Goal: Task Accomplishment & Management: Use online tool/utility

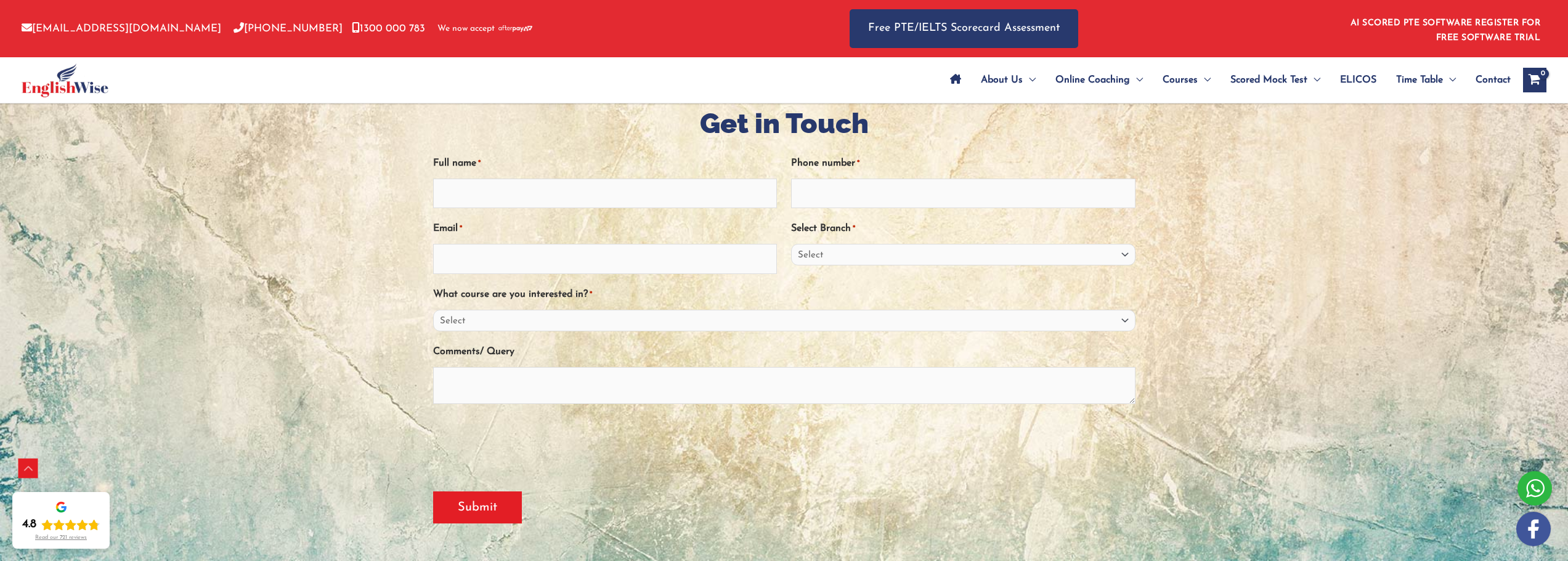
scroll to position [351, 0]
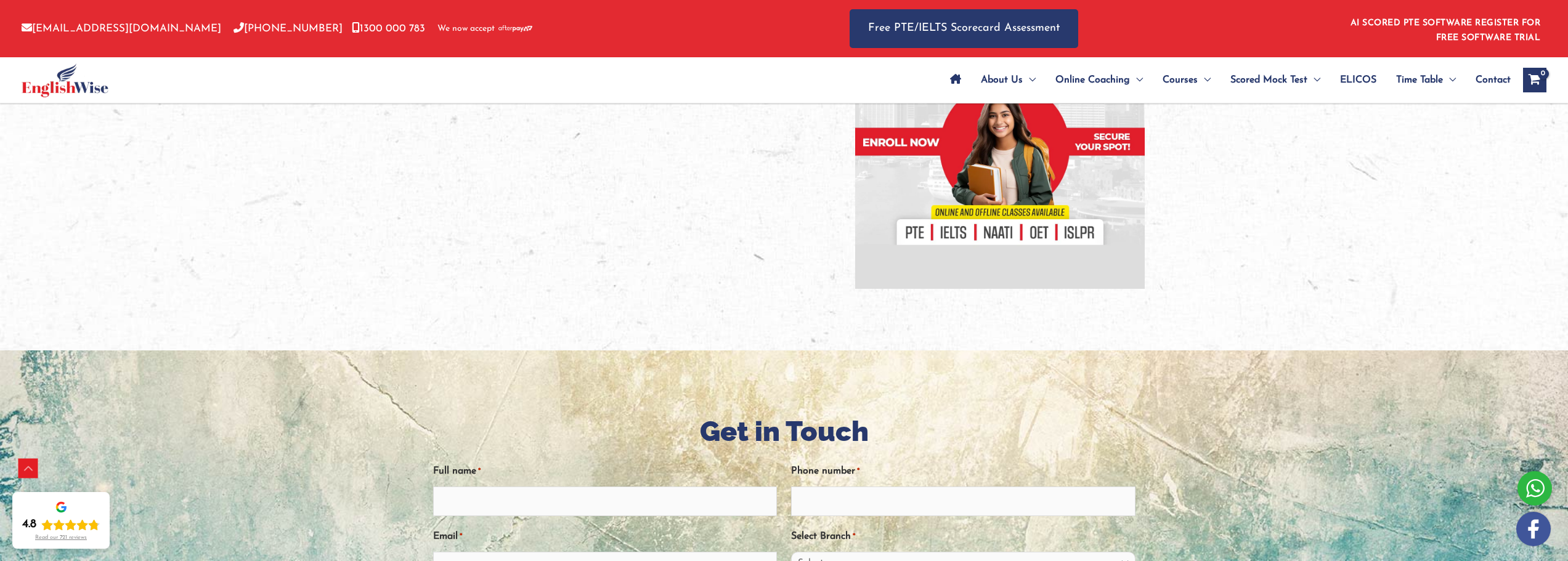
click at [89, 88] on img at bounding box center [64, 80] width 87 height 34
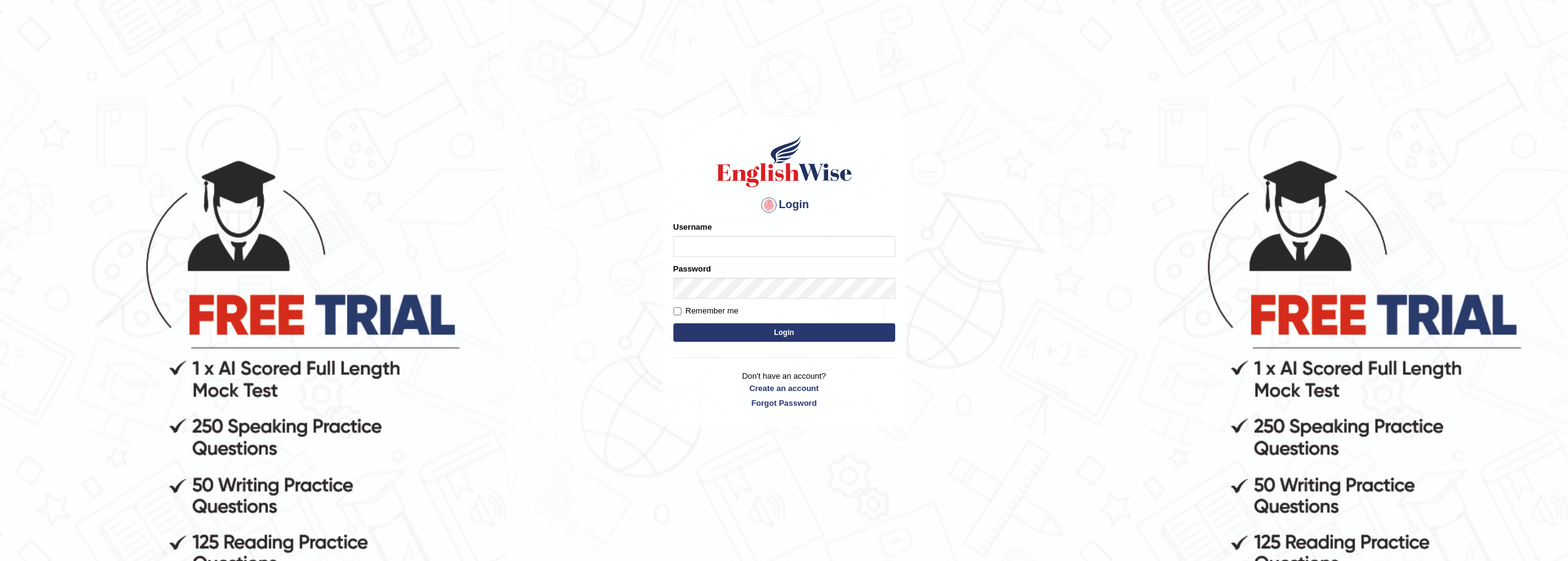
click at [766, 238] on input "Username" at bounding box center [784, 246] width 222 height 21
click at [766, 246] on input "Username" at bounding box center [784, 246] width 222 height 21
type input "sheikh_parramatta"
click at [789, 335] on button "Login" at bounding box center [784, 332] width 222 height 18
click at [737, 248] on input "Username" at bounding box center [784, 246] width 222 height 21
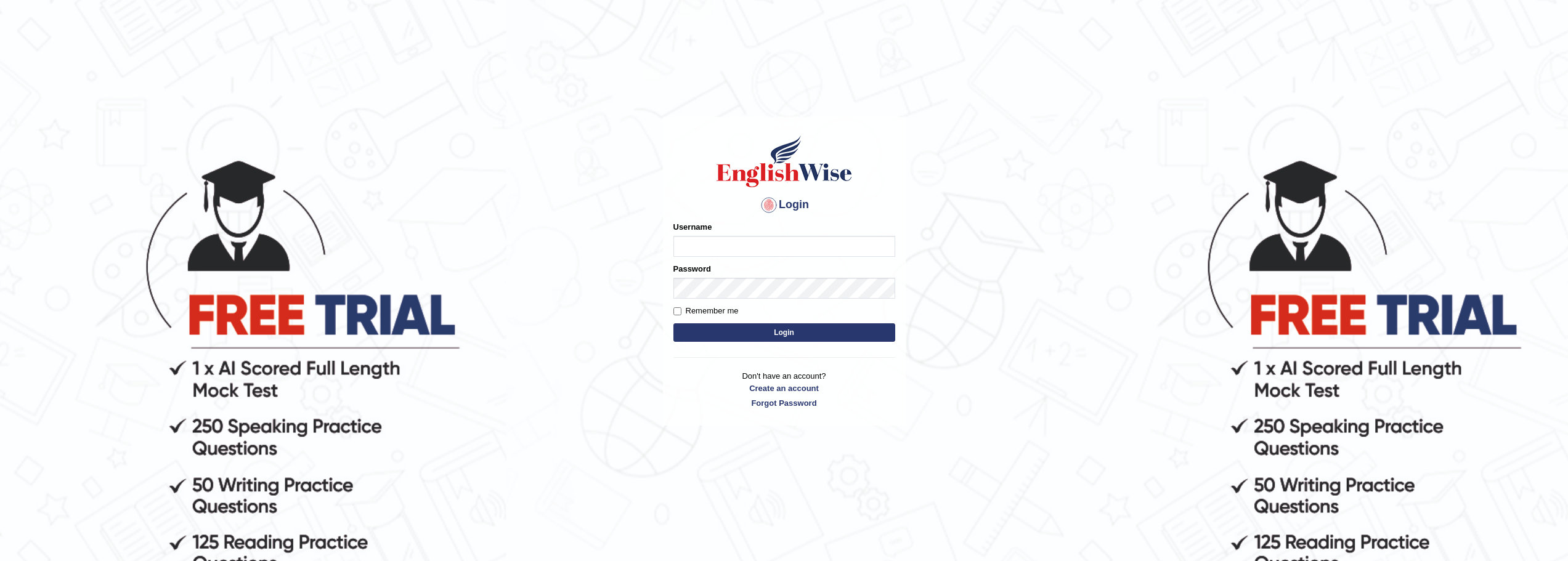
type input "sheikh_parramatta"
click at [681, 247] on input "sheikh_parramatta" at bounding box center [784, 246] width 222 height 21
click at [779, 334] on button "Login" at bounding box center [784, 332] width 222 height 18
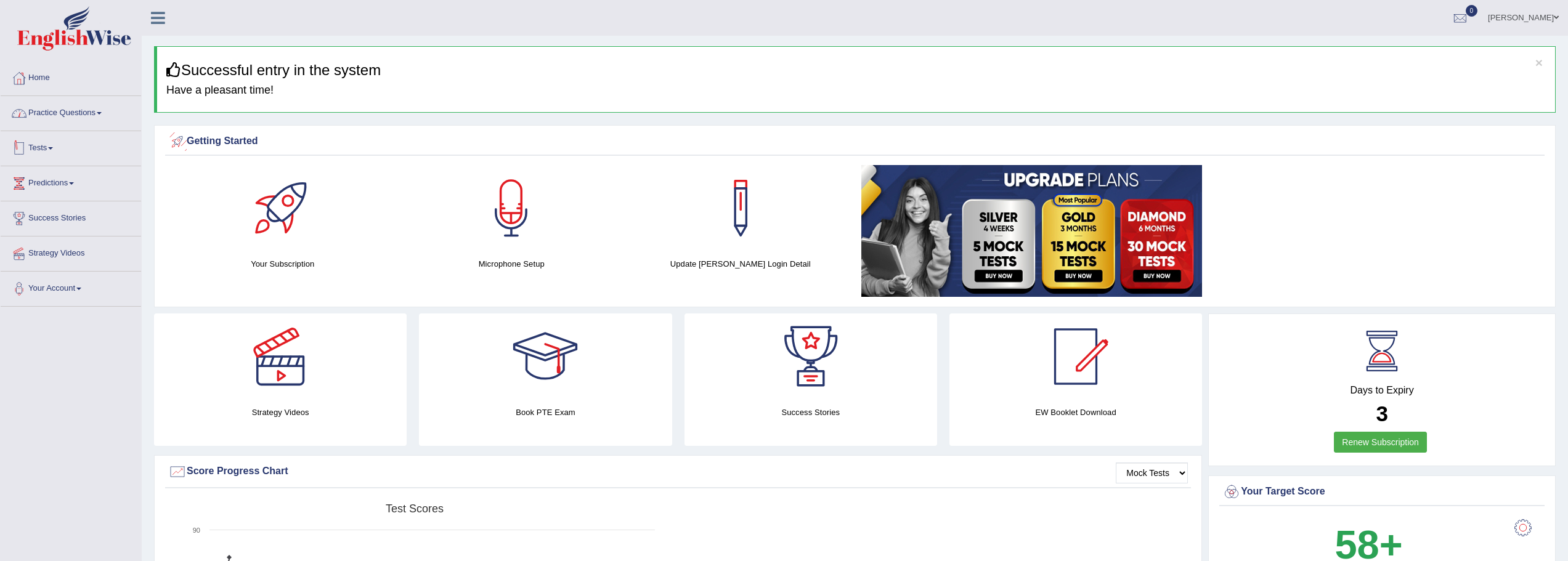
click at [104, 118] on link "Practice Questions" at bounding box center [71, 111] width 140 height 31
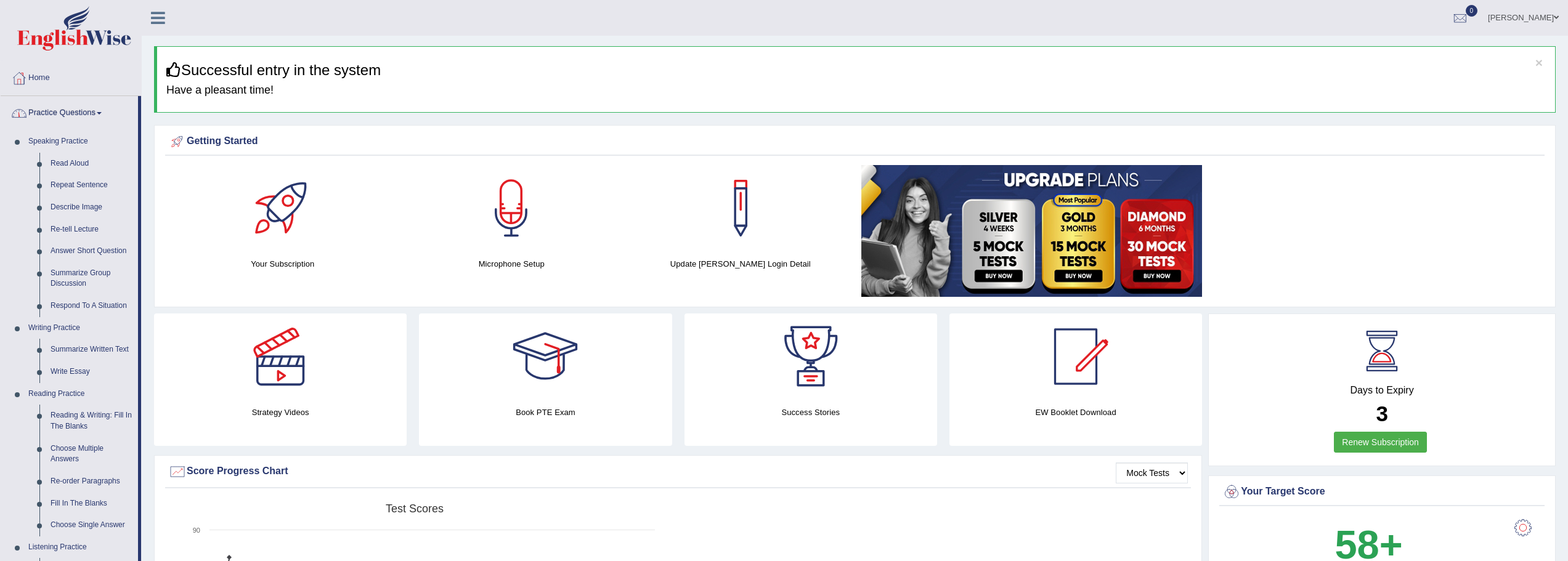
click at [104, 118] on link "Practice Questions" at bounding box center [69, 111] width 137 height 31
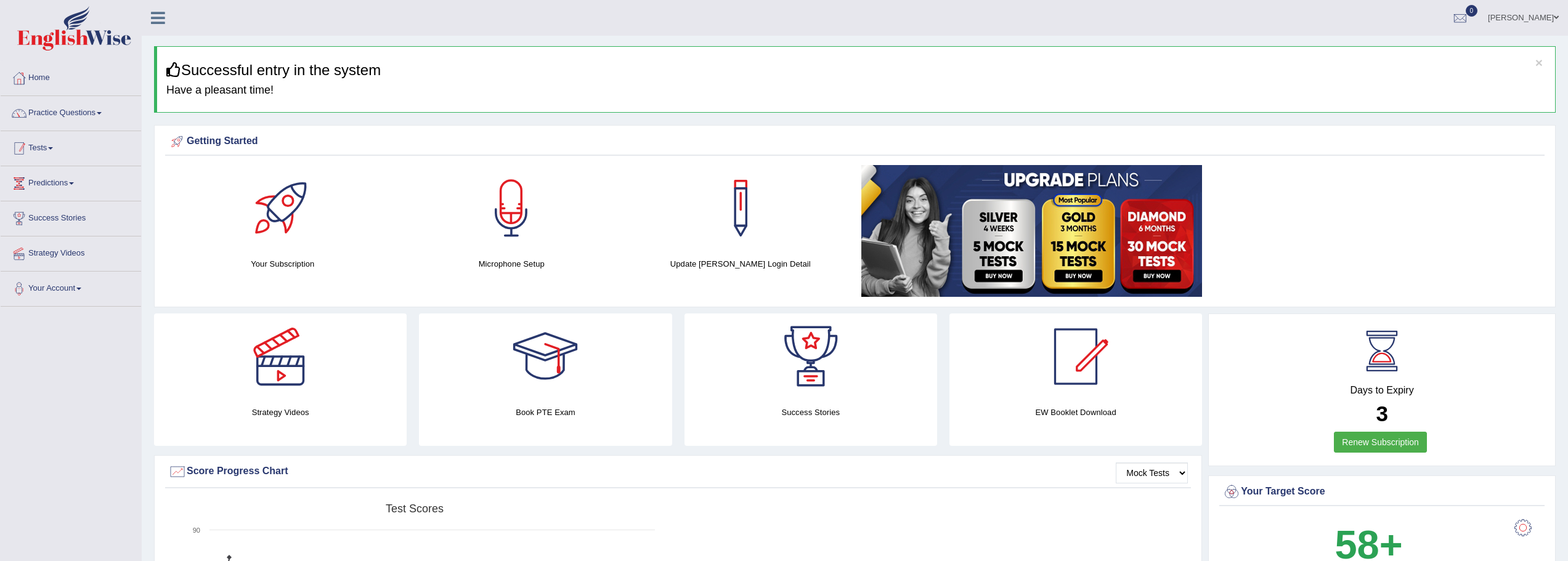
click at [43, 154] on link "Tests" at bounding box center [71, 146] width 140 height 31
click at [83, 174] on link "Take Practice Sectional Test" at bounding box center [81, 177] width 116 height 22
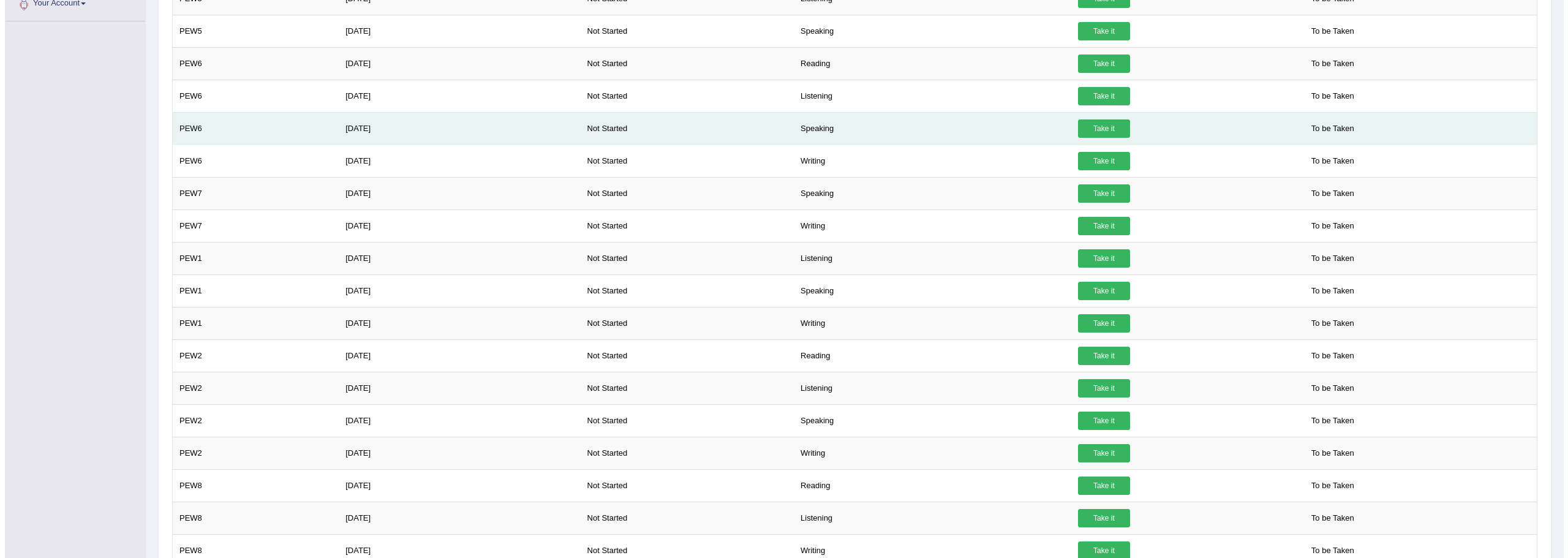
scroll to position [421, 0]
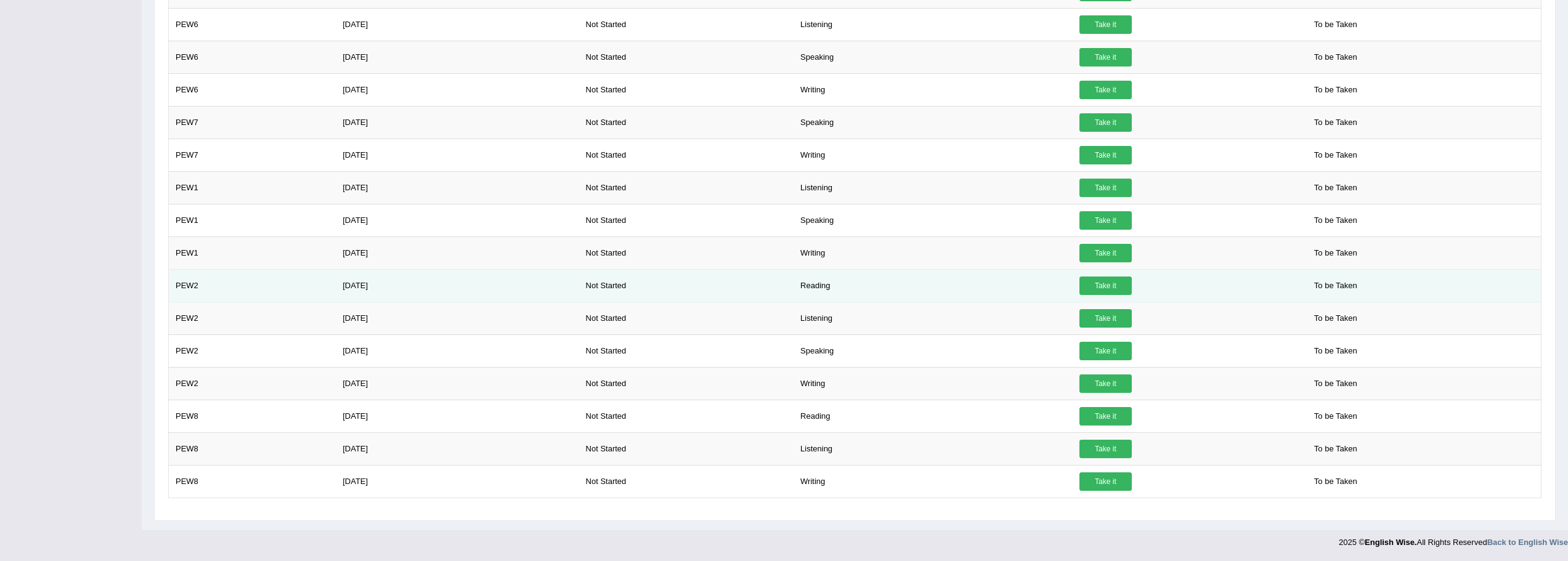
click at [1085, 284] on link "Take it" at bounding box center [1105, 285] width 52 height 18
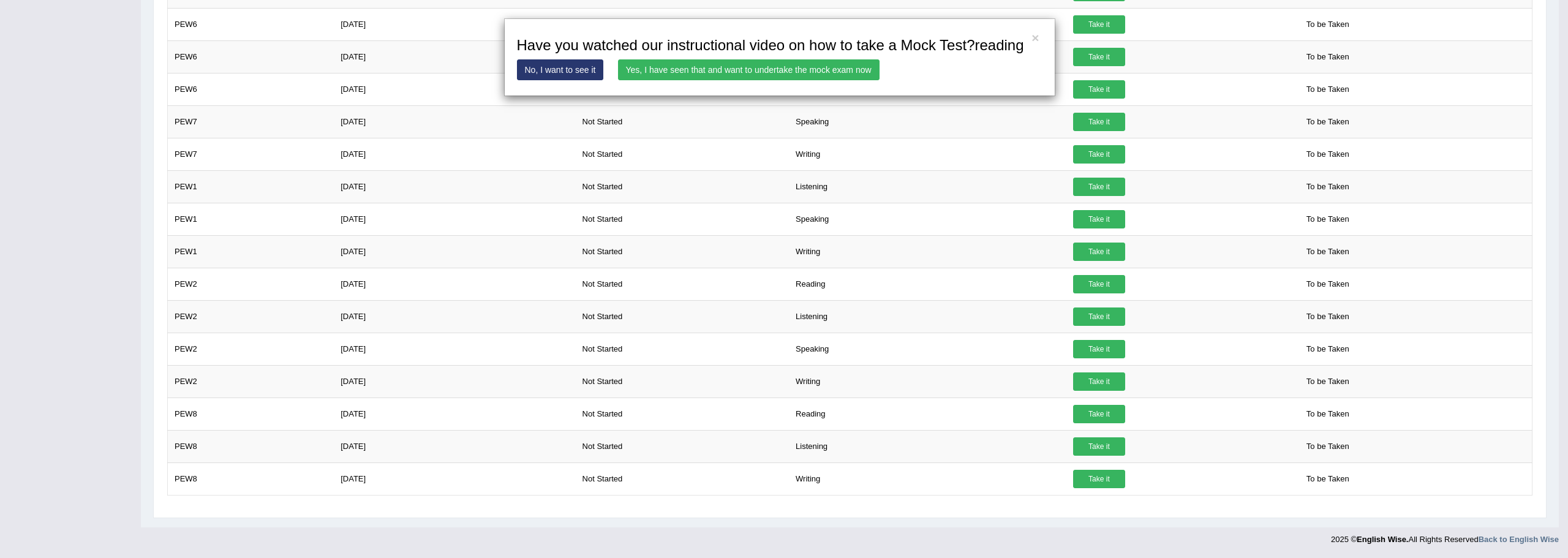
click at [701, 73] on link "Yes, I have seen that and want to undertake the mock exam now" at bounding box center [749, 69] width 262 height 21
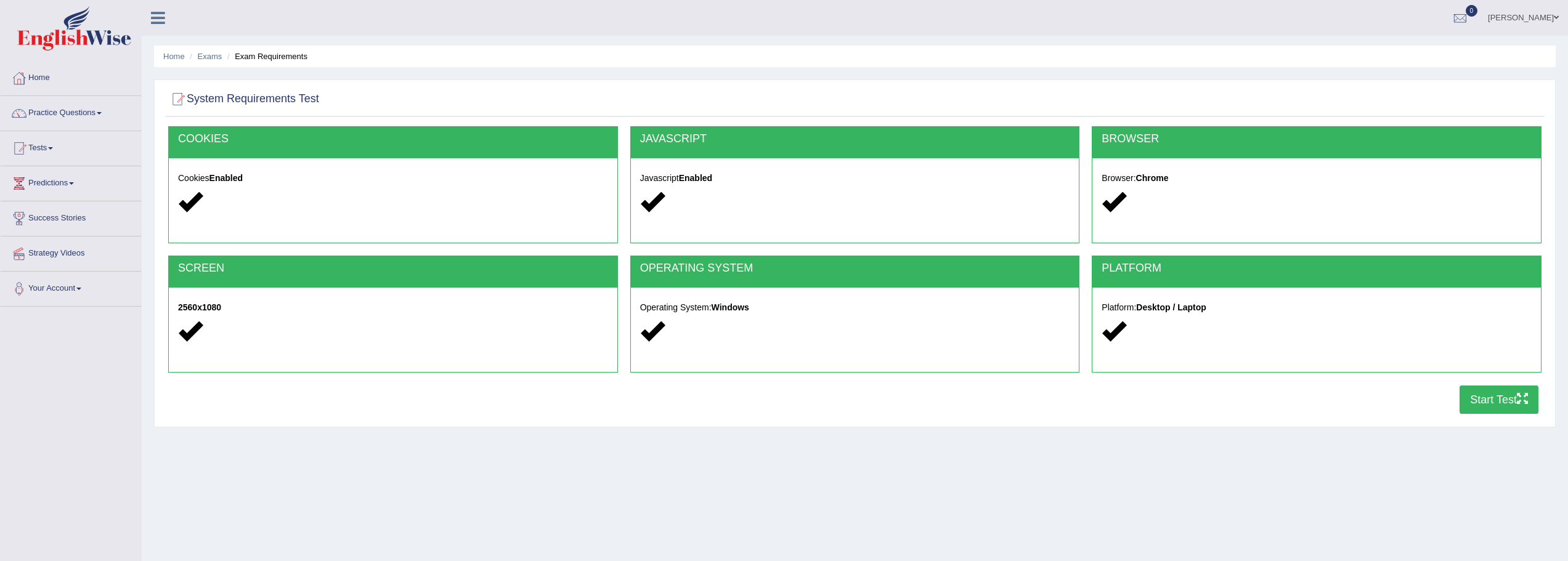
click at [1506, 398] on button "Start Test" at bounding box center [1499, 399] width 79 height 28
